Goal: Browse casually: Explore the website without a specific task or goal

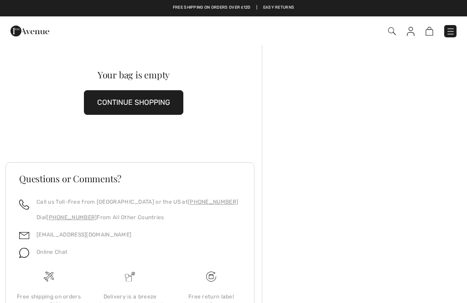
click at [25, 22] on img at bounding box center [29, 31] width 39 height 18
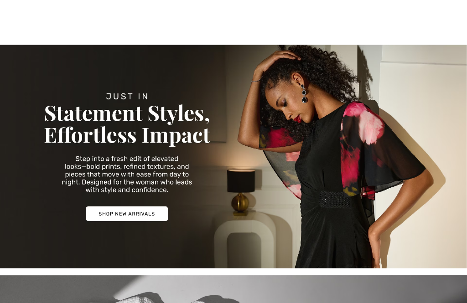
checkbox input "true"
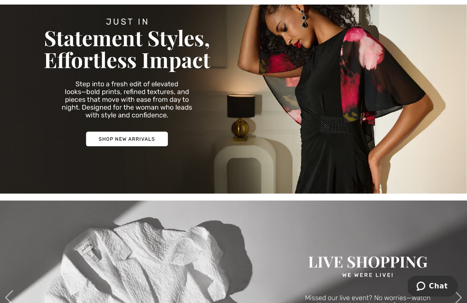
click at [127, 140] on img at bounding box center [233, 82] width 467 height 224
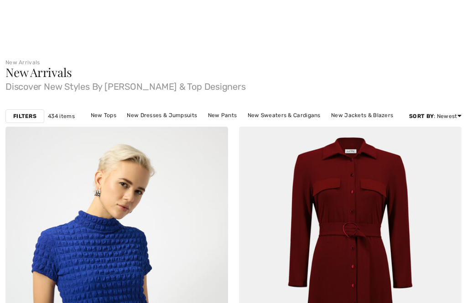
checkbox input "true"
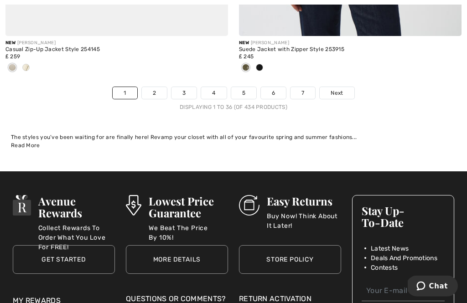
scroll to position [6961, 0]
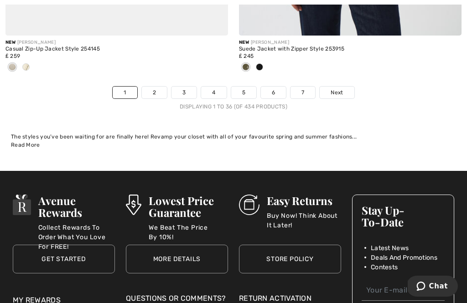
click at [147, 87] on link "2" at bounding box center [154, 93] width 25 height 12
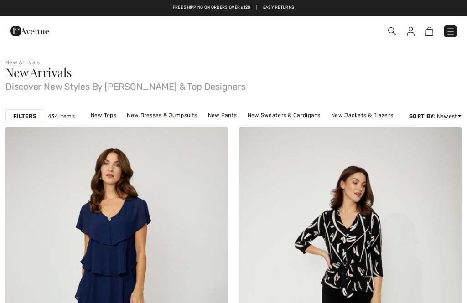
checkbox input "true"
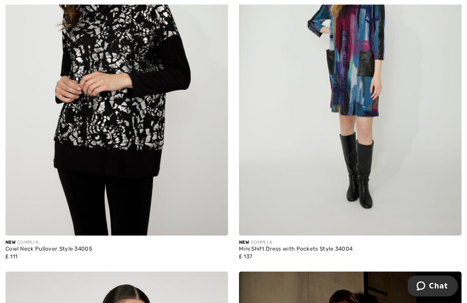
scroll to position [2534, 0]
